Goal: Navigation & Orientation: Find specific page/section

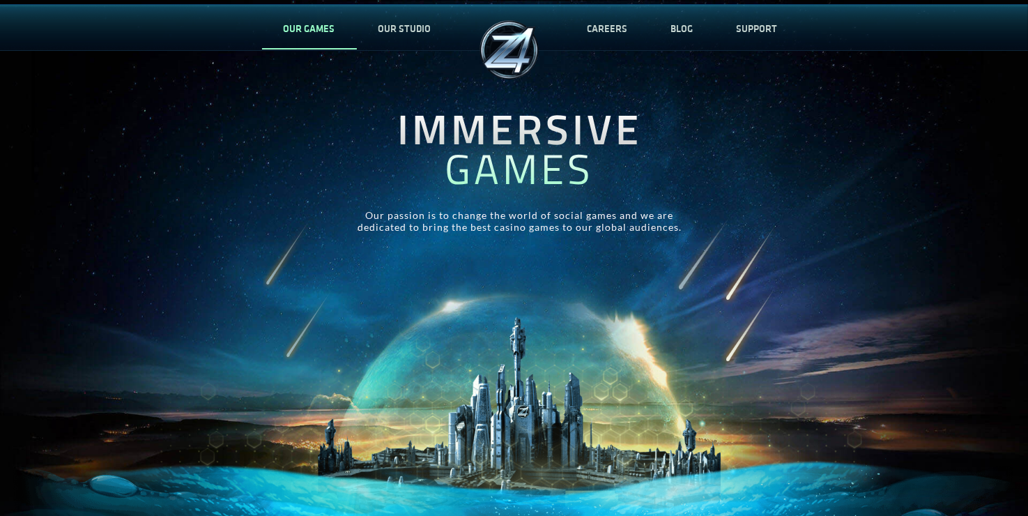
click at [316, 23] on link "OUR GAMES" at bounding box center [309, 29] width 95 height 46
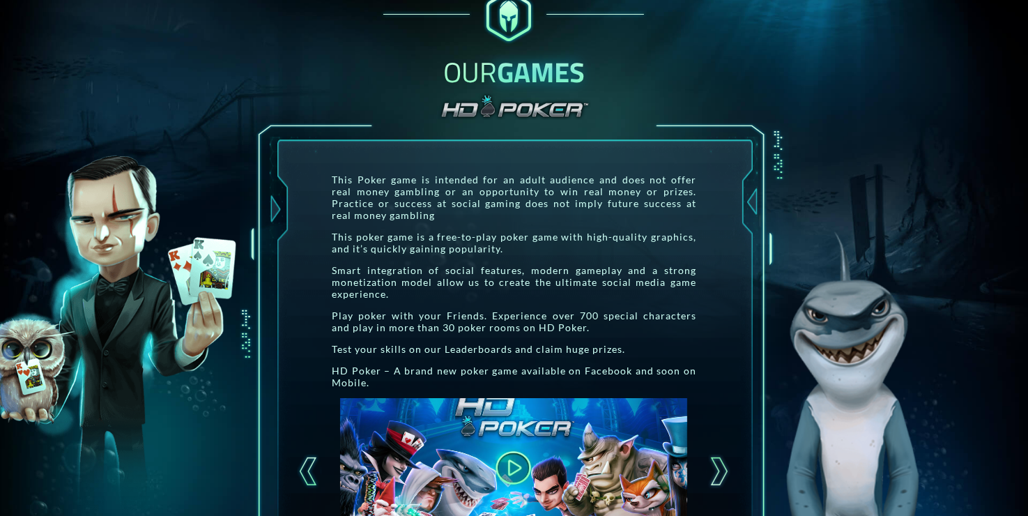
scroll to position [349, 0]
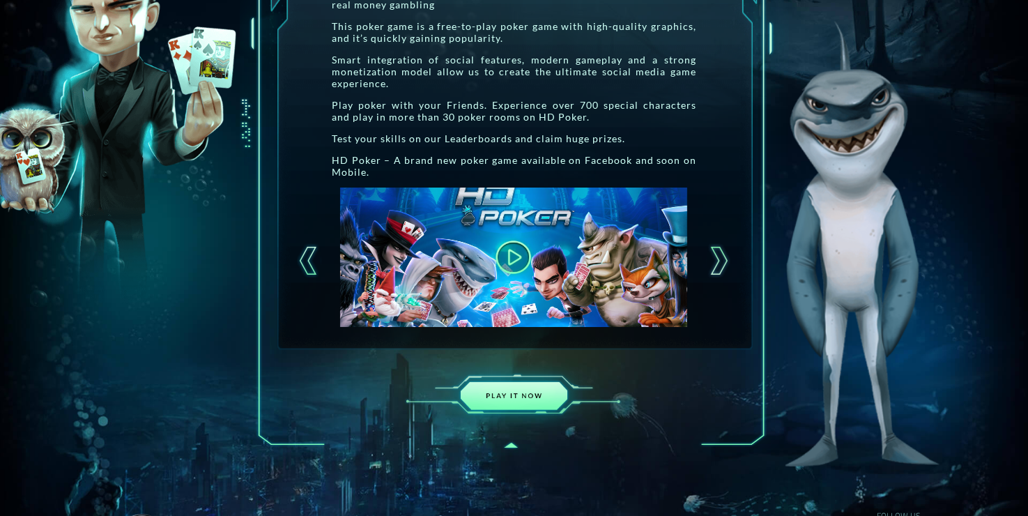
click at [511, 401] on img at bounding box center [515, 396] width 244 height 84
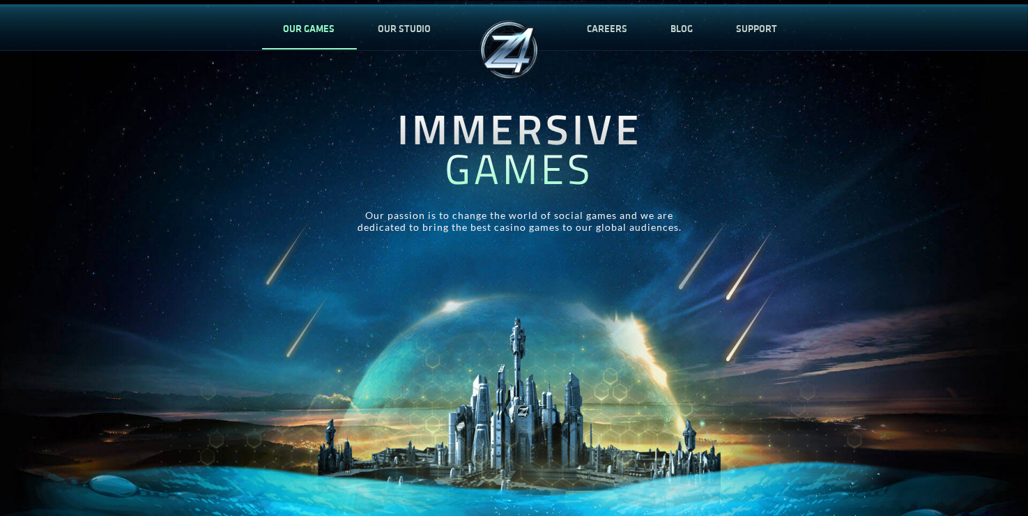
click at [302, 29] on link "OUR GAMES" at bounding box center [309, 29] width 95 height 46
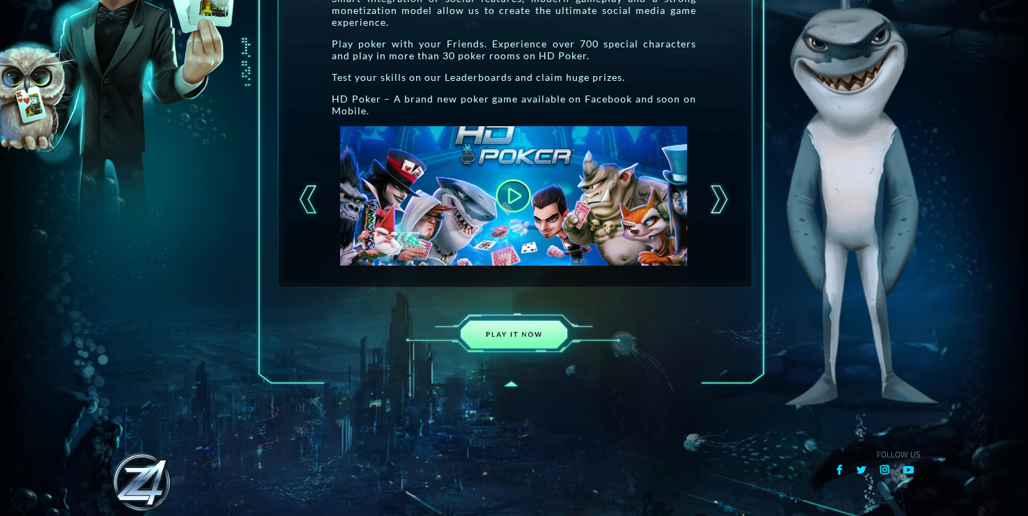
scroll to position [418, 0]
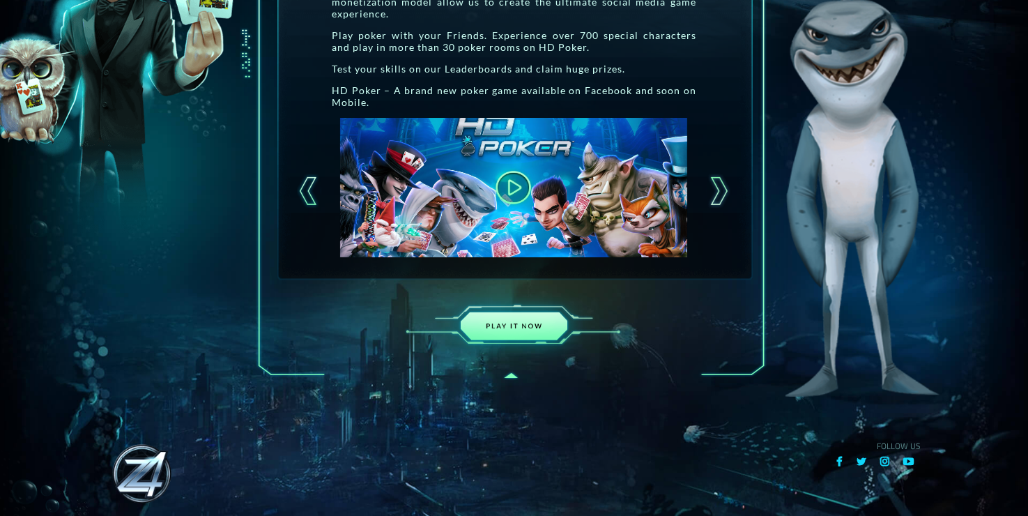
click at [523, 321] on img at bounding box center [515, 326] width 244 height 84
